Goal: Transaction & Acquisition: Purchase product/service

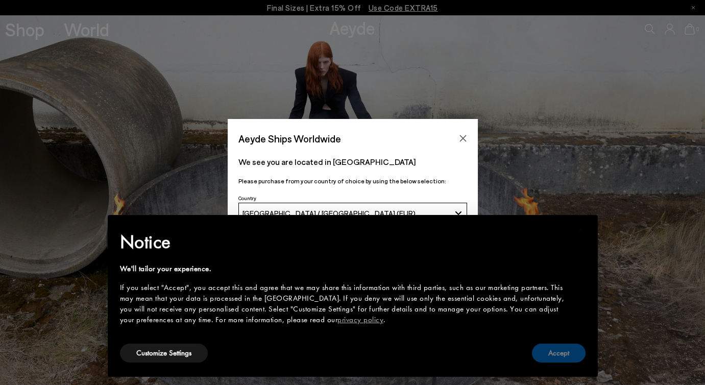
click at [569, 358] on button "Accept" at bounding box center [559, 352] width 54 height 19
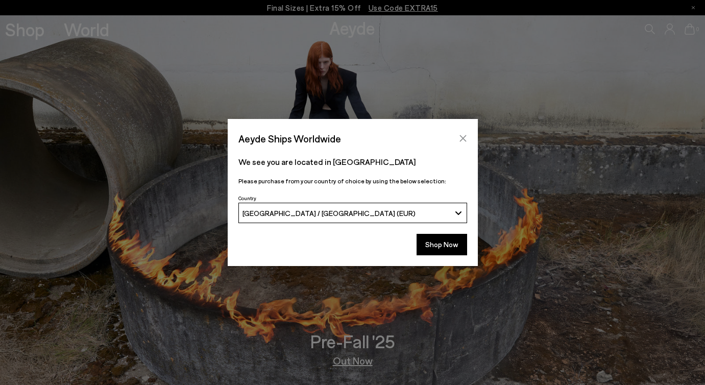
click at [465, 137] on icon "Close" at bounding box center [463, 138] width 8 height 8
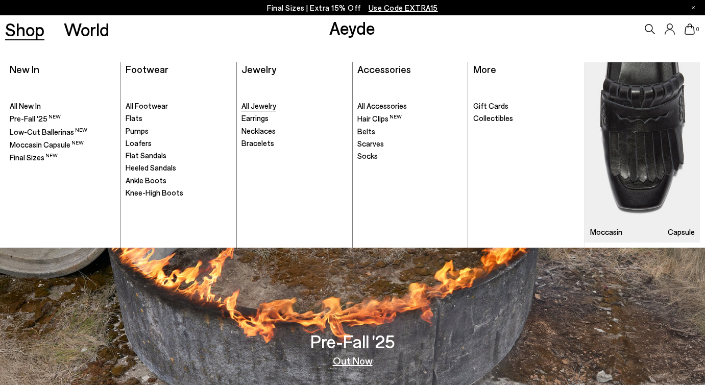
click at [263, 104] on span "All Jewelry" at bounding box center [258, 105] width 35 height 9
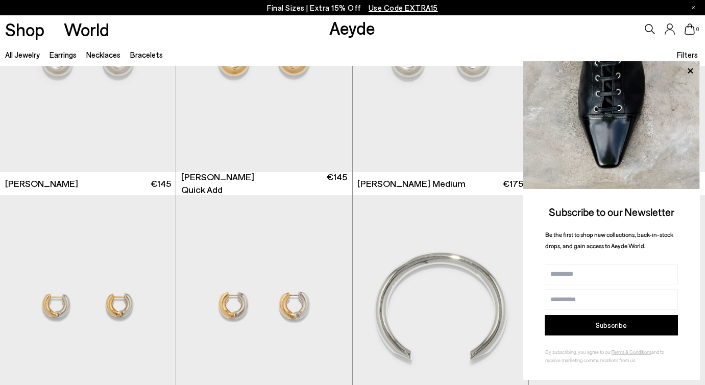
scroll to position [1350, 0]
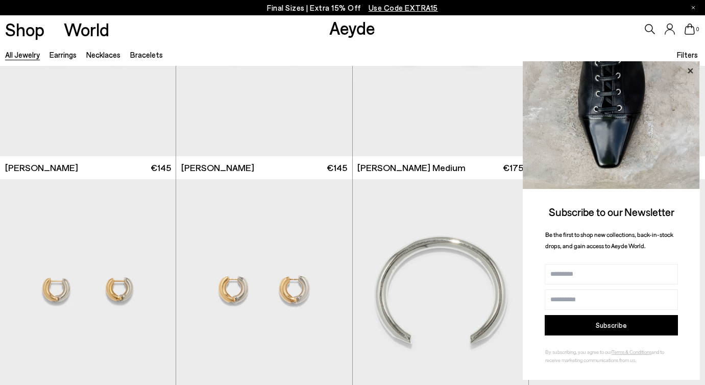
click at [690, 71] on icon at bounding box center [689, 70] width 5 height 5
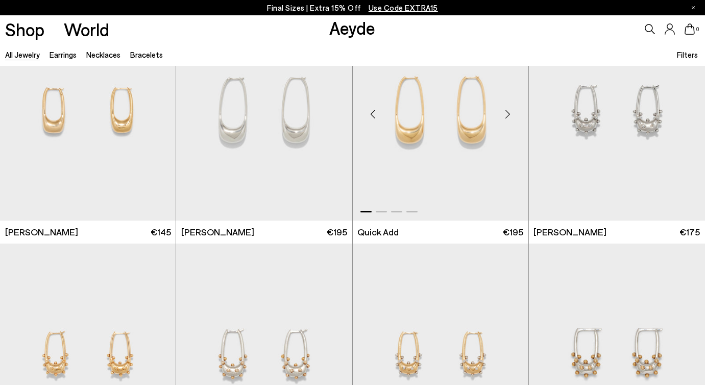
scroll to position [3978, 0]
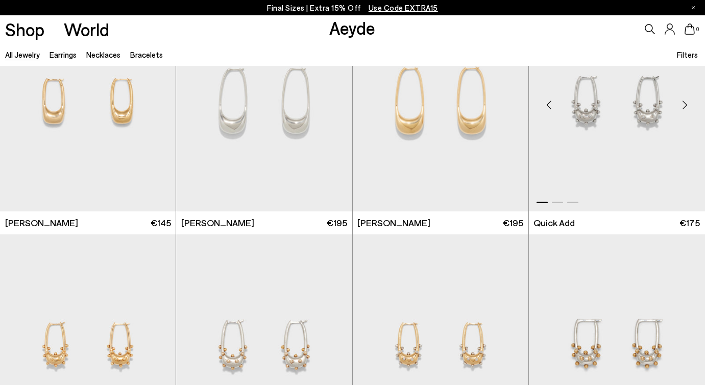
click at [686, 103] on div "Next slide" at bounding box center [684, 104] width 31 height 31
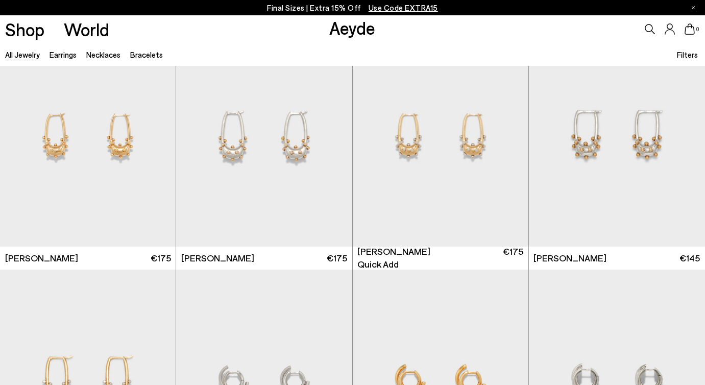
scroll to position [4188, 0]
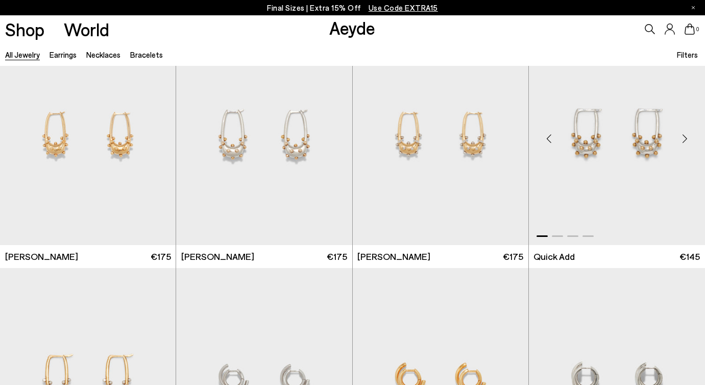
click at [683, 137] on div "Next slide" at bounding box center [684, 138] width 31 height 31
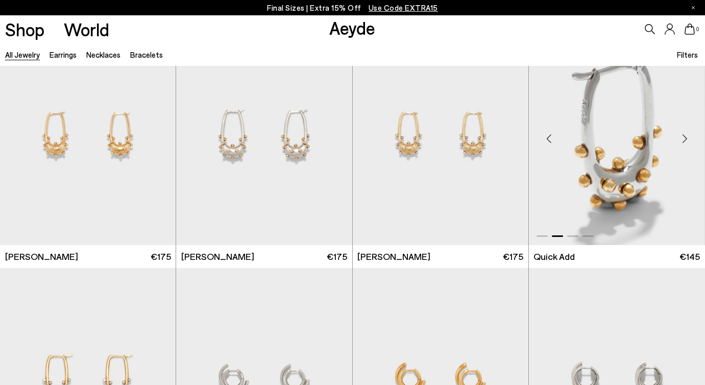
click at [683, 136] on div "Next slide" at bounding box center [684, 138] width 31 height 31
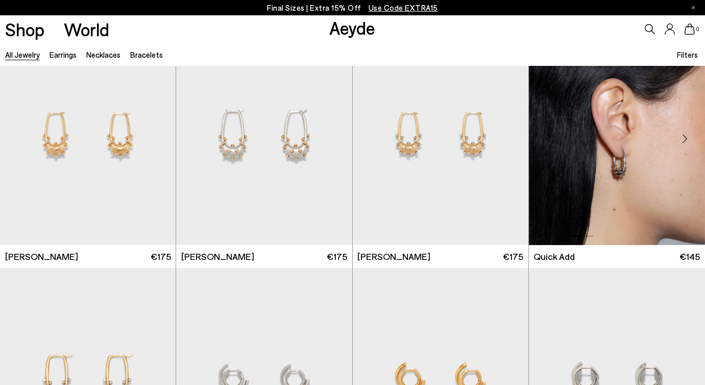
click at [684, 133] on div "Next slide" at bounding box center [684, 138] width 31 height 31
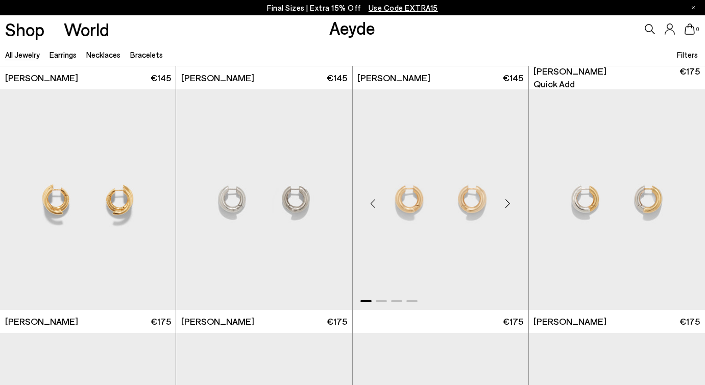
scroll to position [4614, 0]
